Goal: Information Seeking & Learning: Learn about a topic

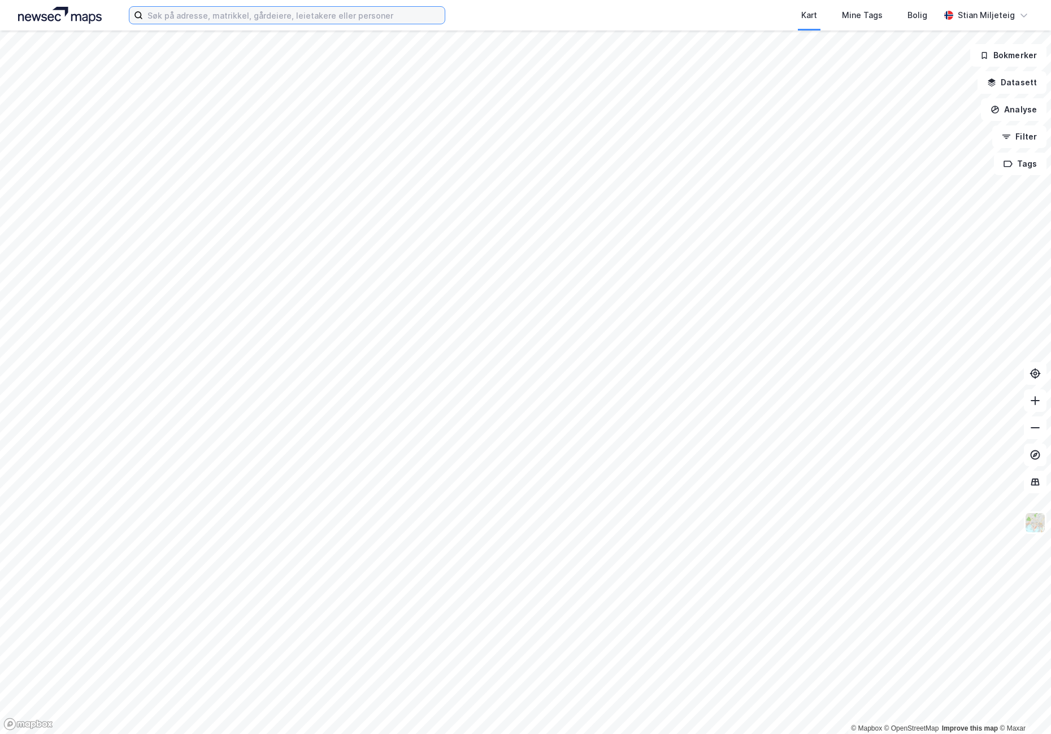
click at [231, 21] on input at bounding box center [294, 15] width 302 height 17
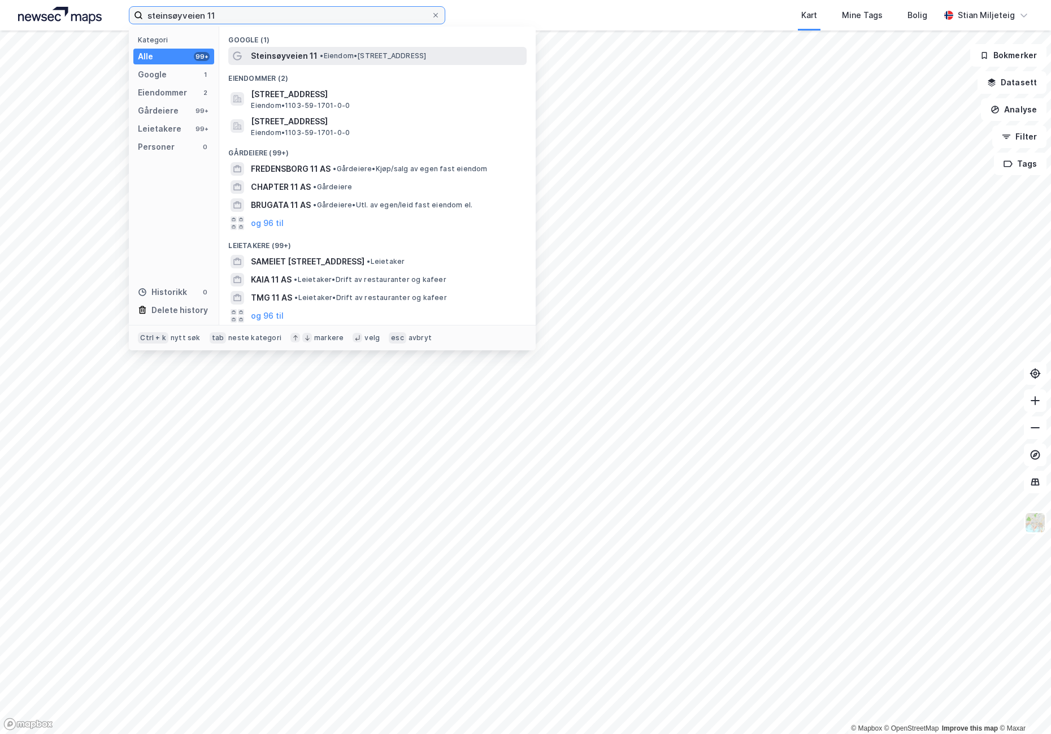
type input "steinsøyveien 11"
click at [296, 58] on span "Steinsøyveien 11" at bounding box center [284, 56] width 67 height 14
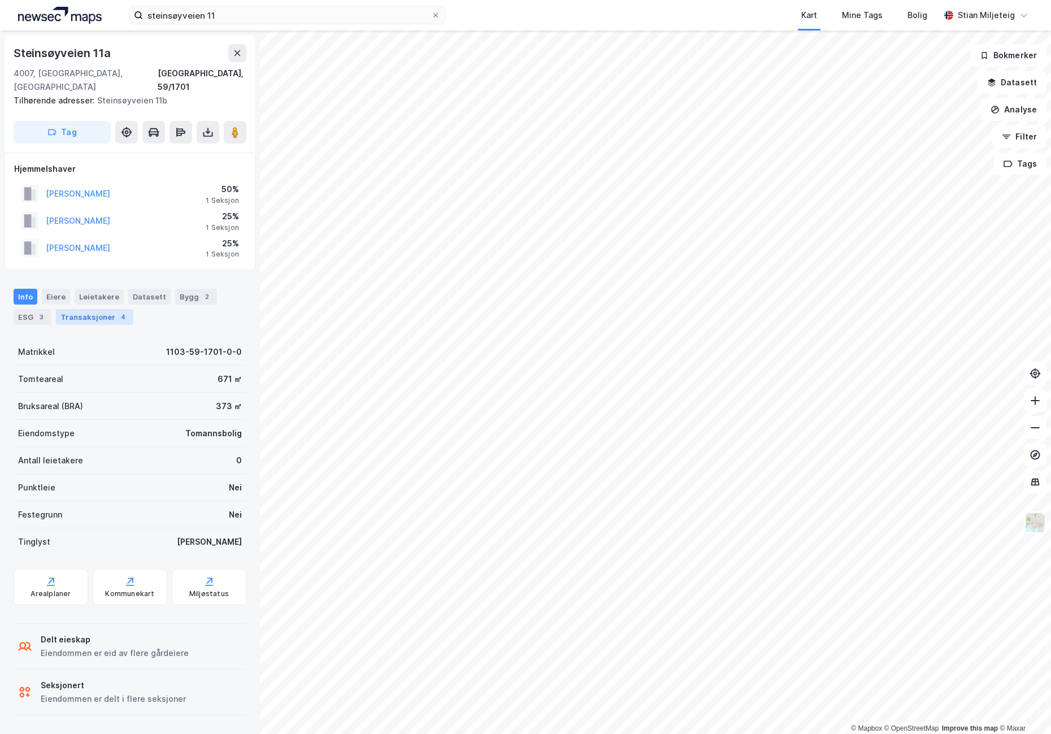
click at [95, 309] on div "Transaksjoner 4" at bounding box center [94, 317] width 77 height 16
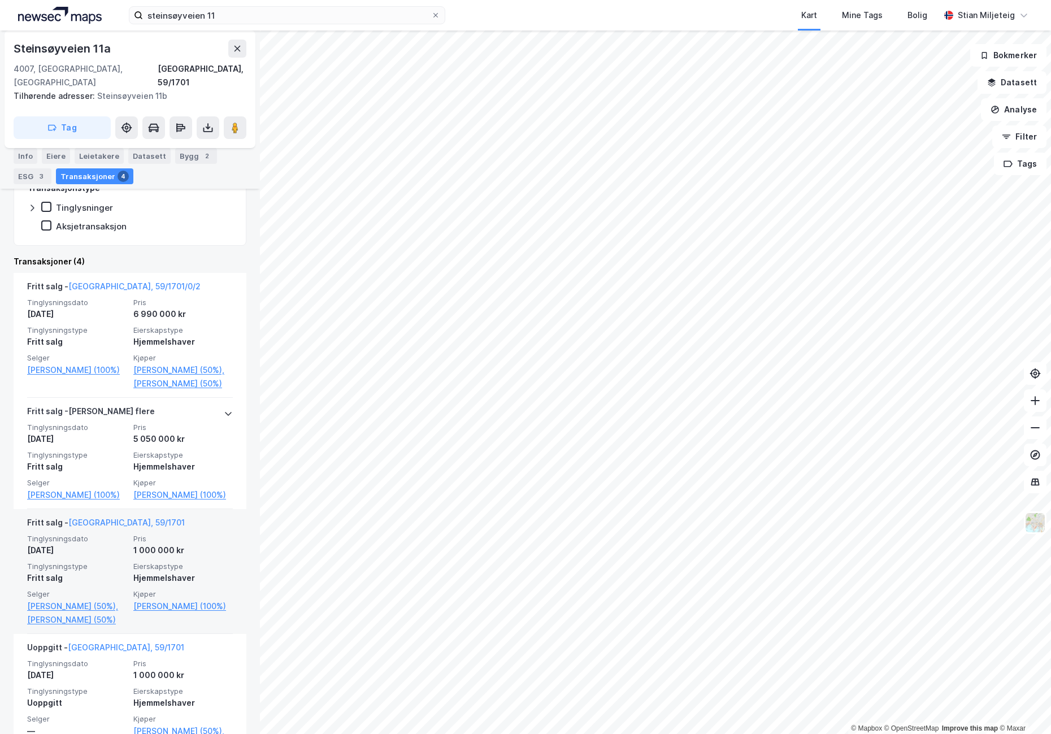
scroll to position [282, 0]
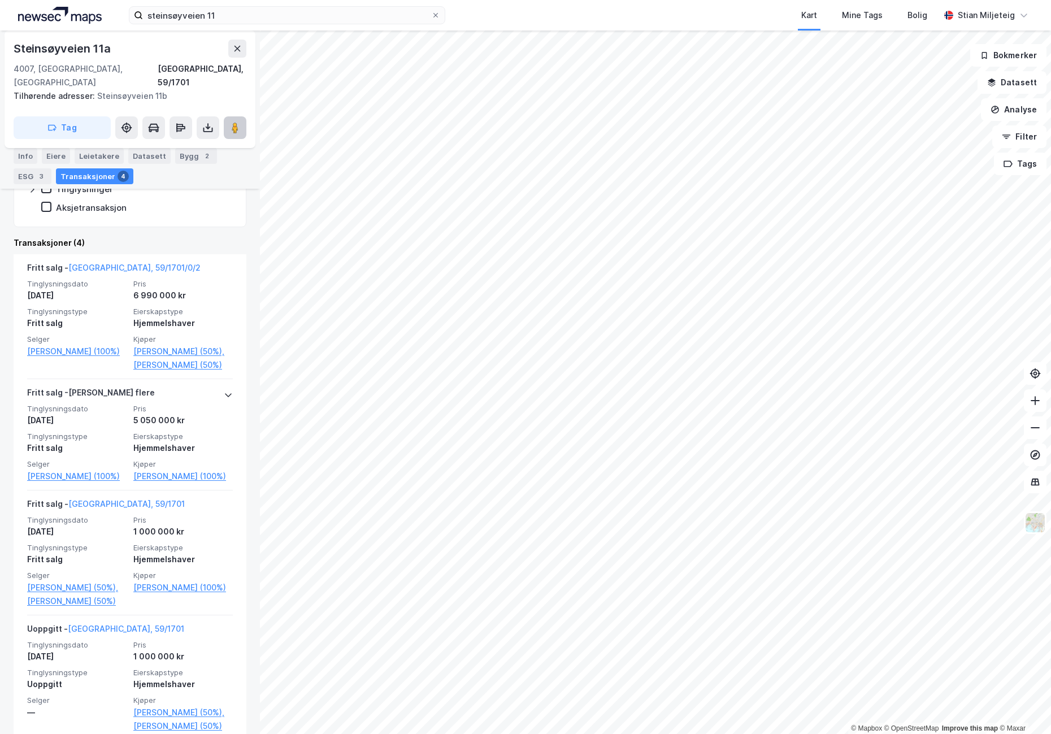
click at [235, 122] on image at bounding box center [235, 127] width 7 height 11
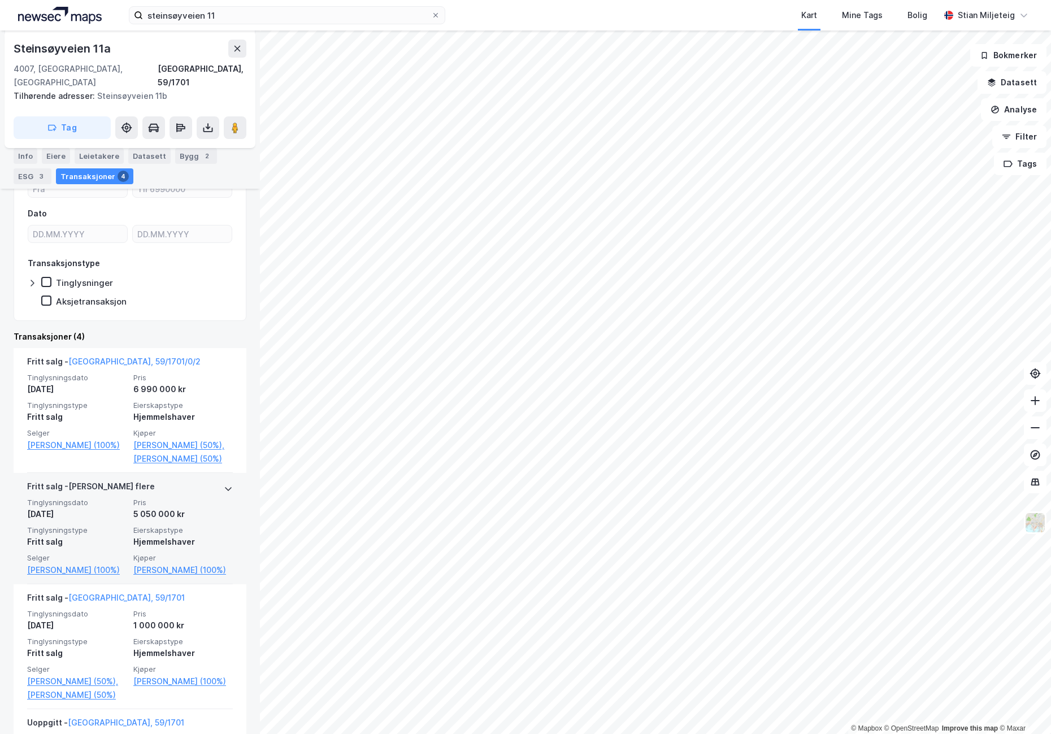
scroll to position [216, 0]
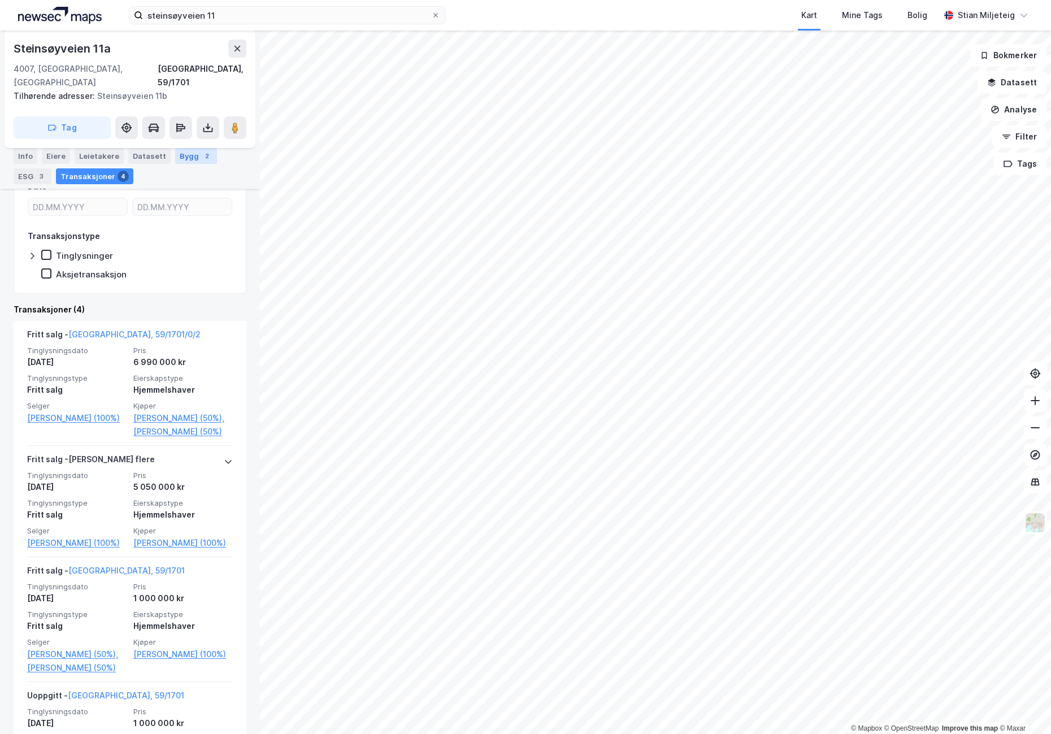
click at [186, 148] on div "Bygg 2" at bounding box center [196, 156] width 42 height 16
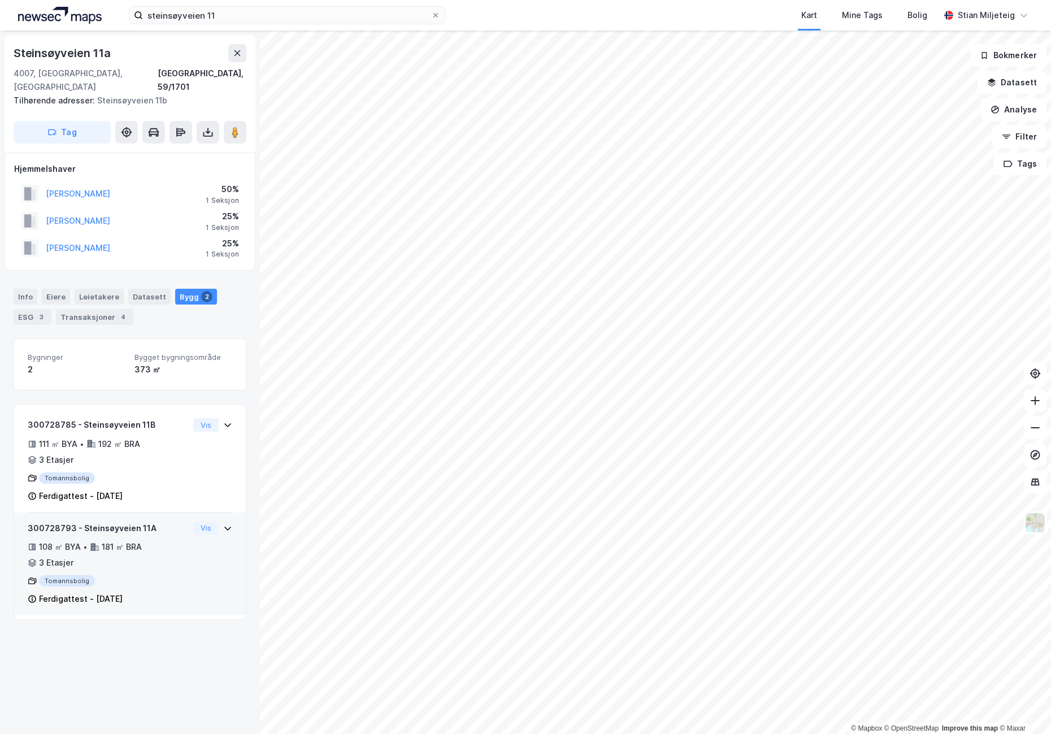
click at [211, 521] on div "Vis" at bounding box center [212, 528] width 39 height 14
click at [223, 524] on icon at bounding box center [227, 528] width 9 height 9
